Goal: Navigation & Orientation: Find specific page/section

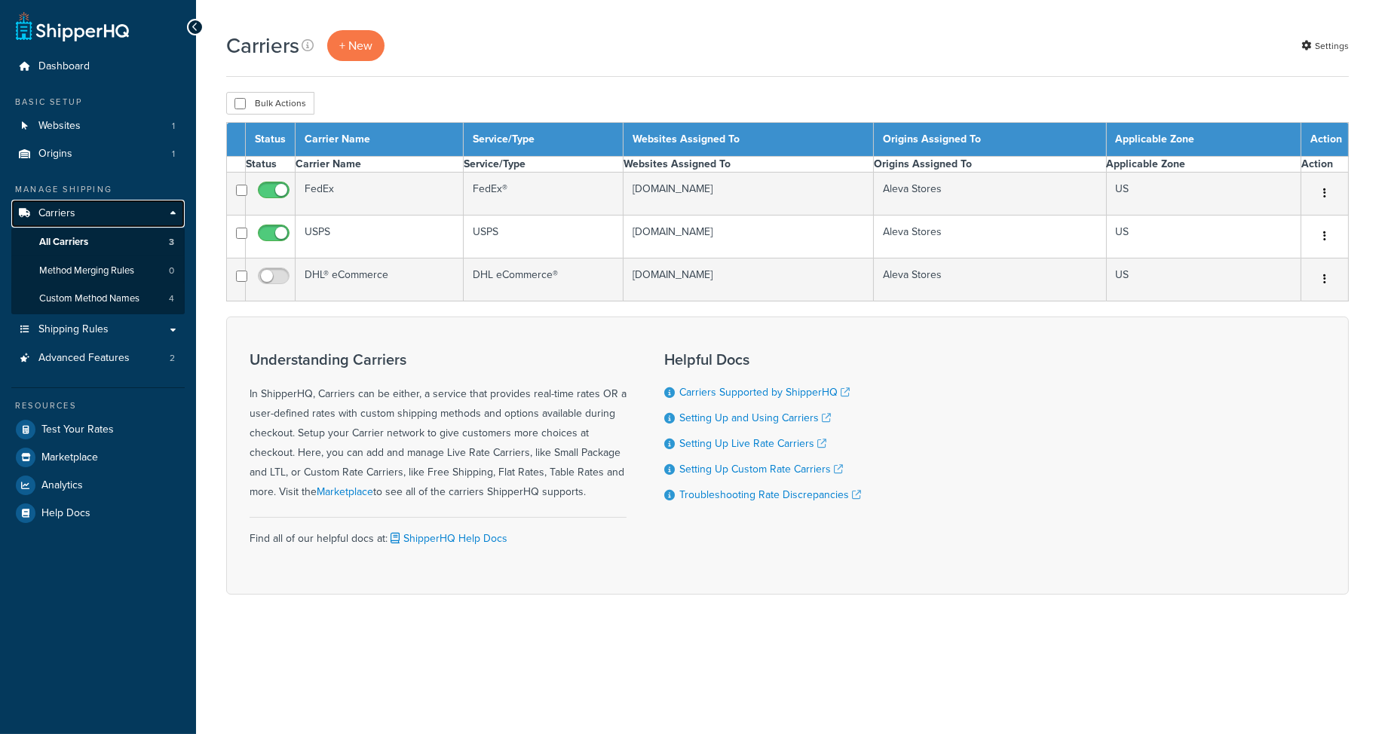
click at [115, 215] on link "Carriers" at bounding box center [97, 214] width 173 height 28
